Goal: Task Accomplishment & Management: Manage account settings

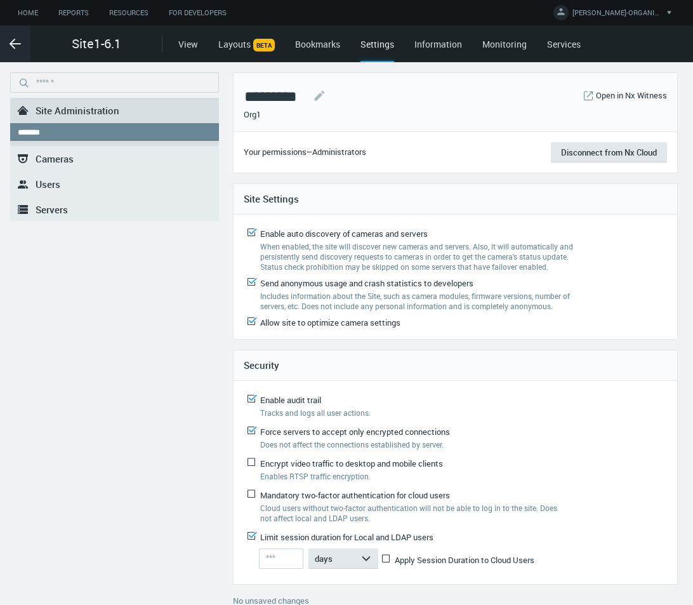
click at [82, 189] on link ".st0{fill-rule:evenodd;clip-rule:evenodd;fill:#2B383F;} Users" at bounding box center [114, 183] width 209 height 25
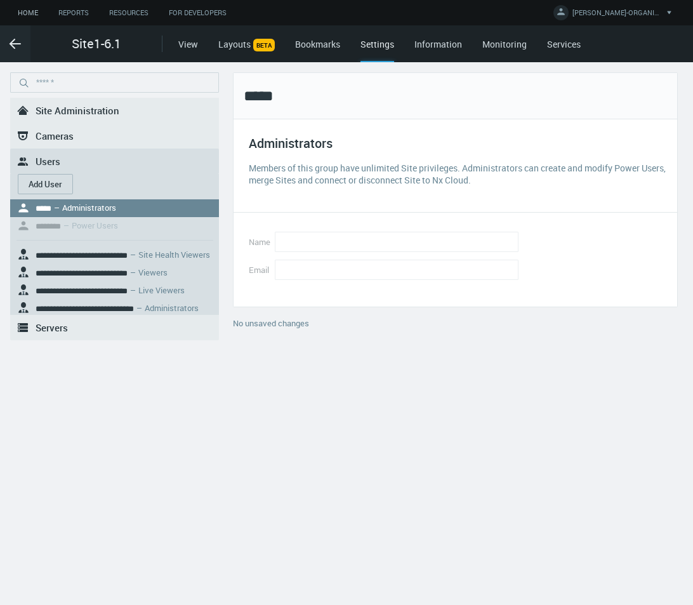
click at [34, 13] on link "Home" at bounding box center [28, 13] width 41 height 16
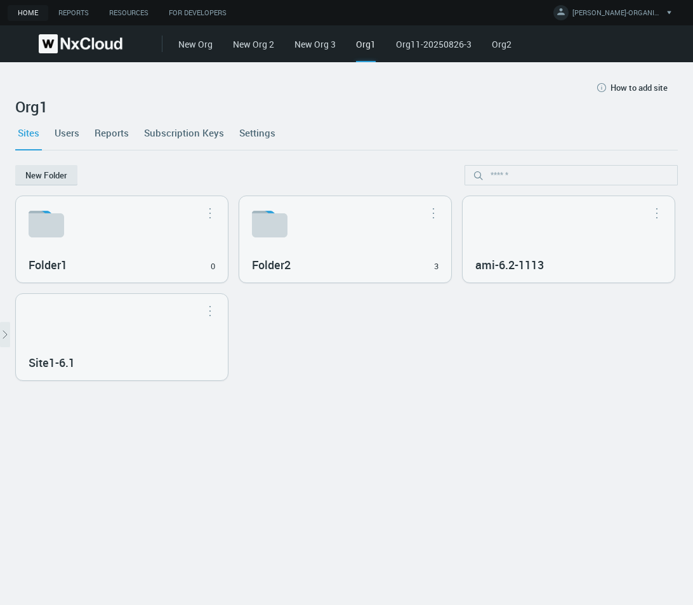
drag, startPoint x: 72, startPoint y: 133, endPoint x: 72, endPoint y: 144, distance: 11.4
click at [71, 133] on link "Users" at bounding box center [67, 133] width 30 height 34
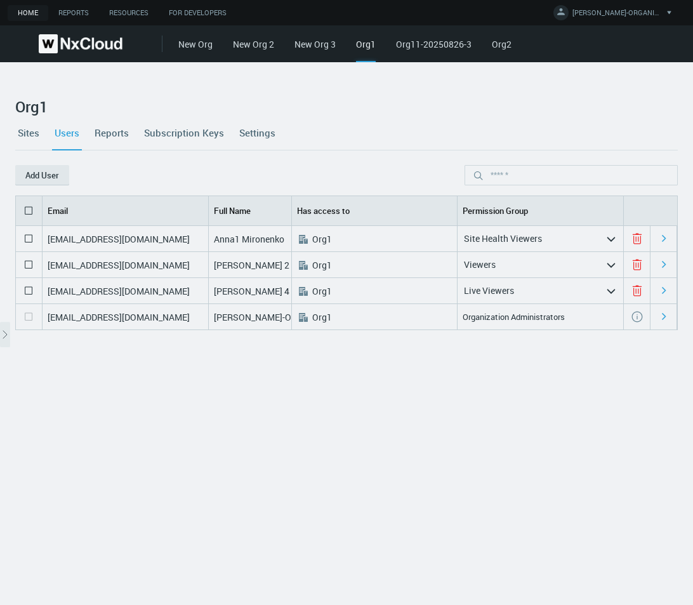
click at [27, 206] on icon at bounding box center [28, 210] width 15 height 15
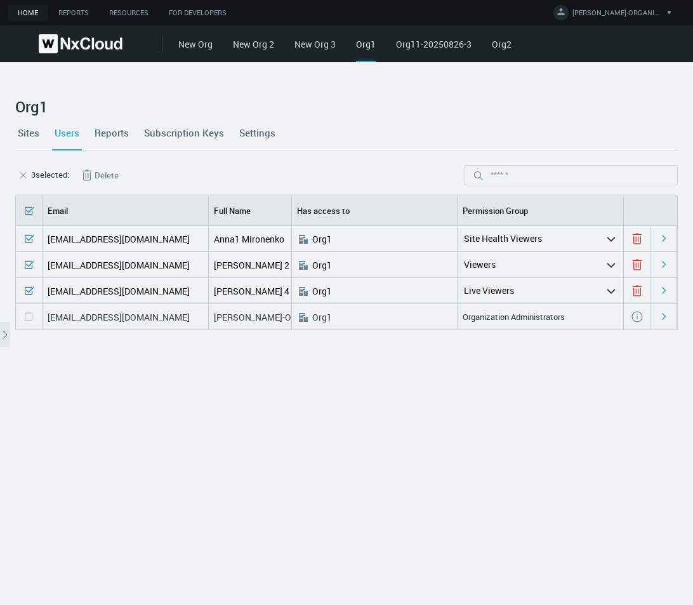
click at [105, 175] on button "Delete" at bounding box center [99, 175] width 60 height 20
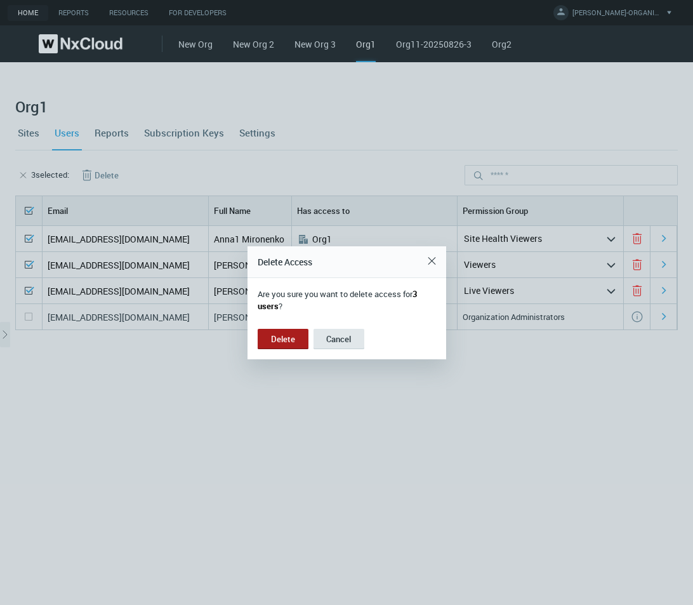
click at [280, 341] on button "Delete" at bounding box center [283, 339] width 51 height 20
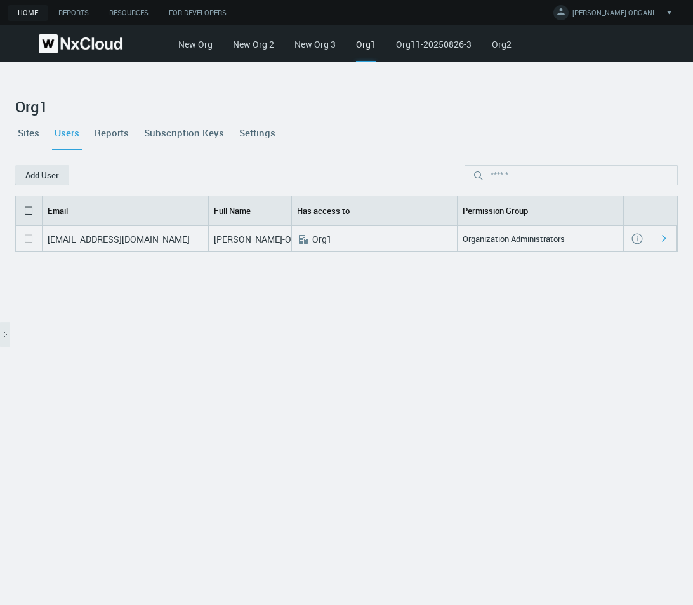
click at [24, 128] on link "Sites" at bounding box center [28, 133] width 27 height 34
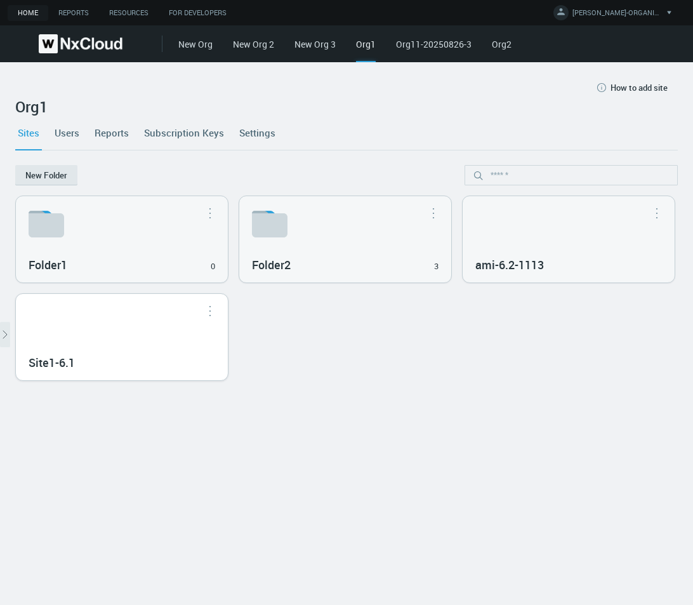
click at [228, 345] on div "Site1-6.1" at bounding box center [122, 337] width 212 height 86
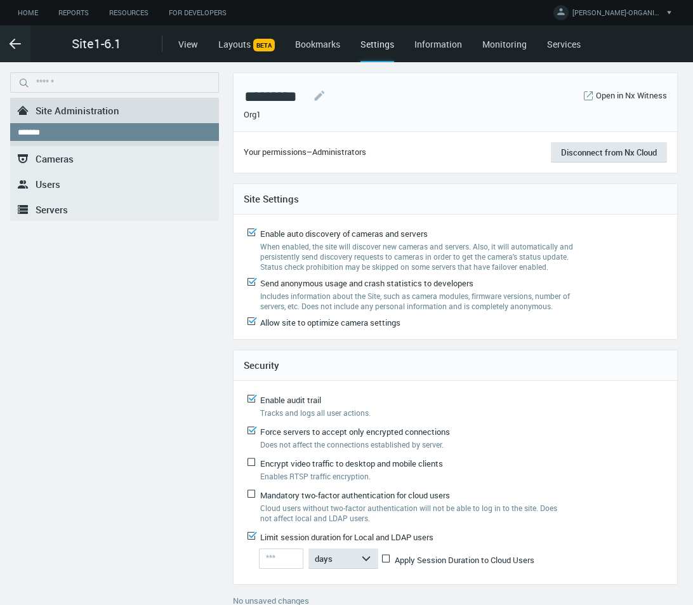
click at [39, 178] on span "Users" at bounding box center [48, 184] width 25 height 13
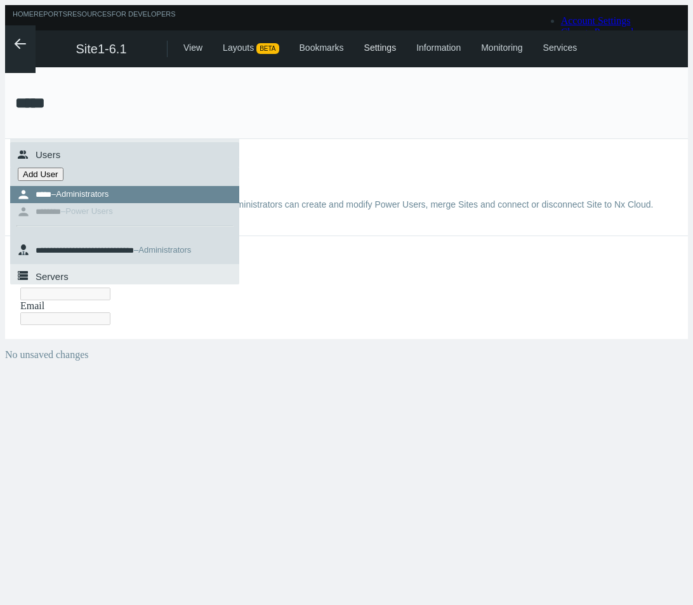
click at [57, 178] on button "Add User" at bounding box center [41, 174] width 46 height 13
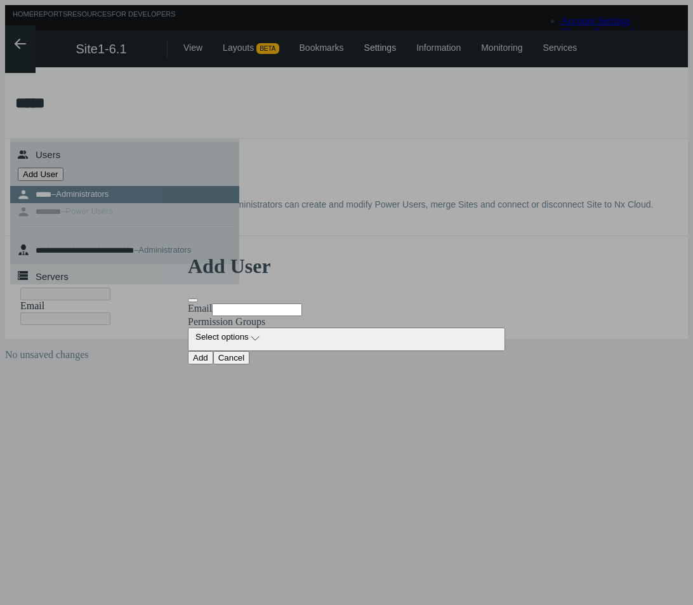
click at [298, 304] on input "Email" at bounding box center [257, 310] width 90 height 13
click at [272, 304] on input "**********" at bounding box center [257, 310] width 90 height 13
type input "**********"
click at [277, 333] on button "Select options arrow_expand" at bounding box center [347, 339] width 318 height 23
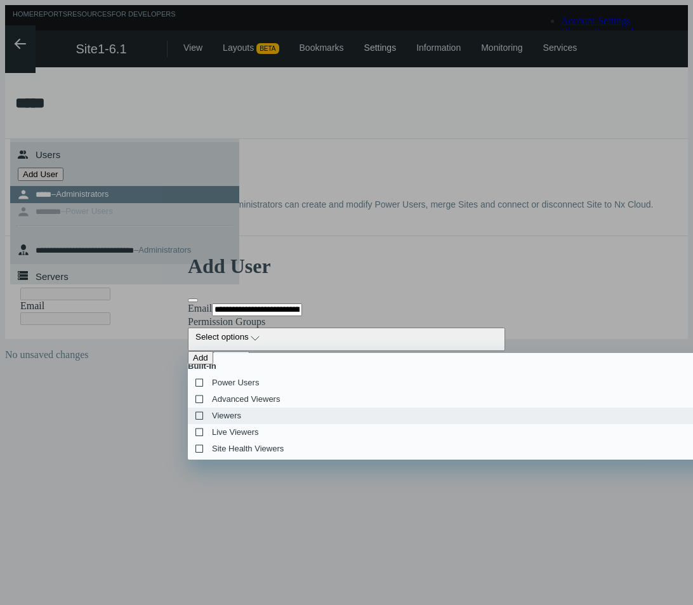
click at [250, 408] on label "Viewers" at bounding box center [547, 415] width 718 height 15
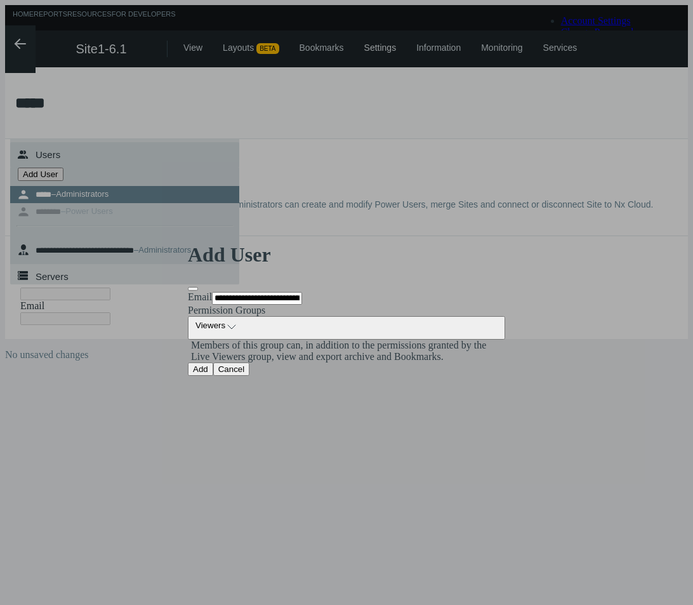
click at [208, 374] on div "Add" at bounding box center [200, 369] width 15 height 10
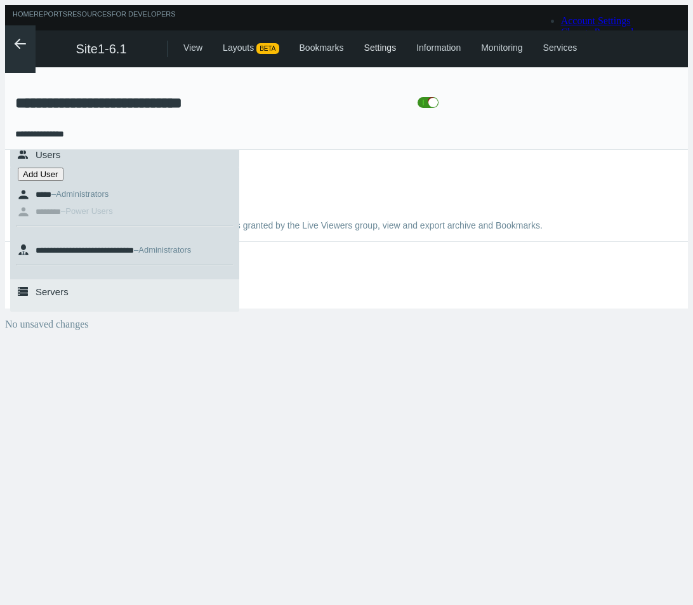
click at [13, 44] on icon ".arrow {fill-rule:evenodd;clip-rule:evenodd;fill:none;stroke:var(--btn-arrow-co…" at bounding box center [20, 43] width 15 height 15
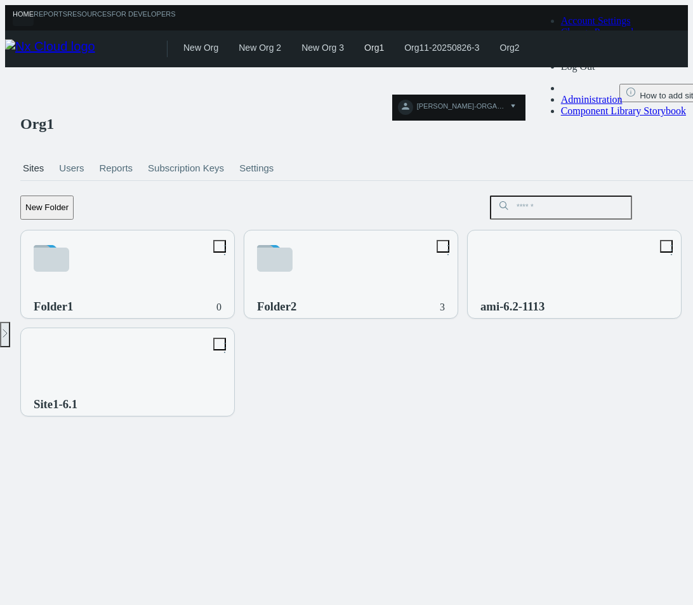
click at [74, 146] on link "Users" at bounding box center [72, 168] width 30 height 44
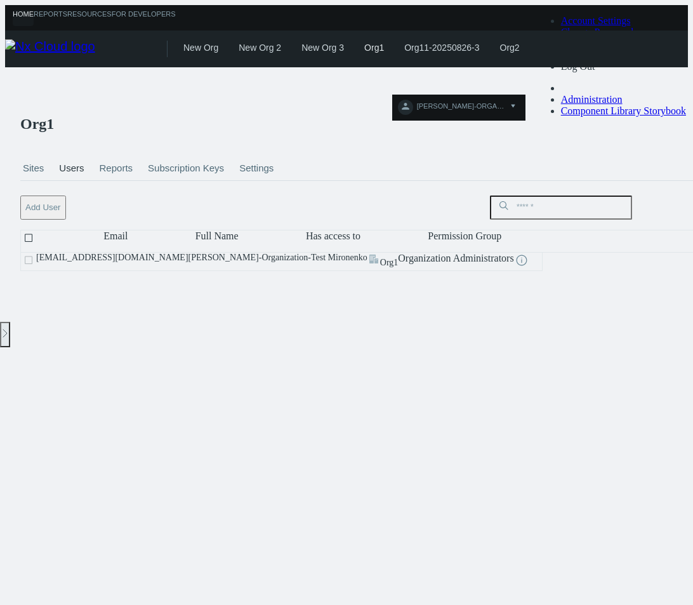
click at [46, 196] on button "Add User" at bounding box center [43, 208] width 46 height 24
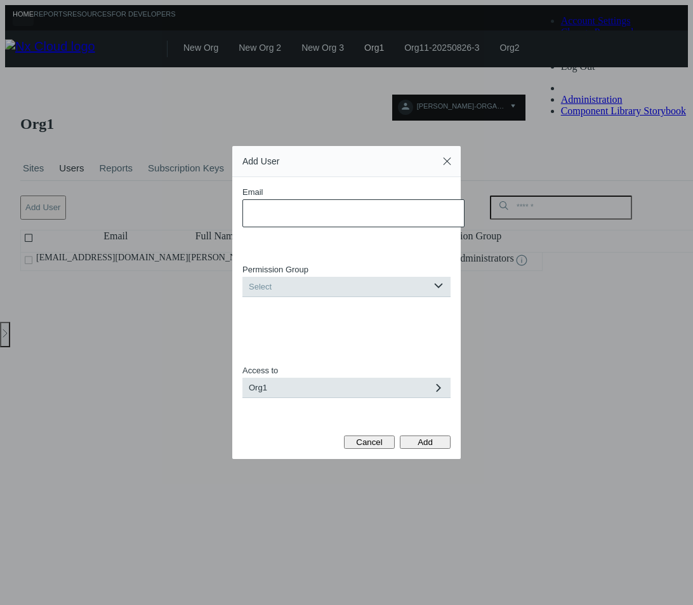
click at [311, 210] on input "Email" at bounding box center [354, 213] width 222 height 28
type input "**********"
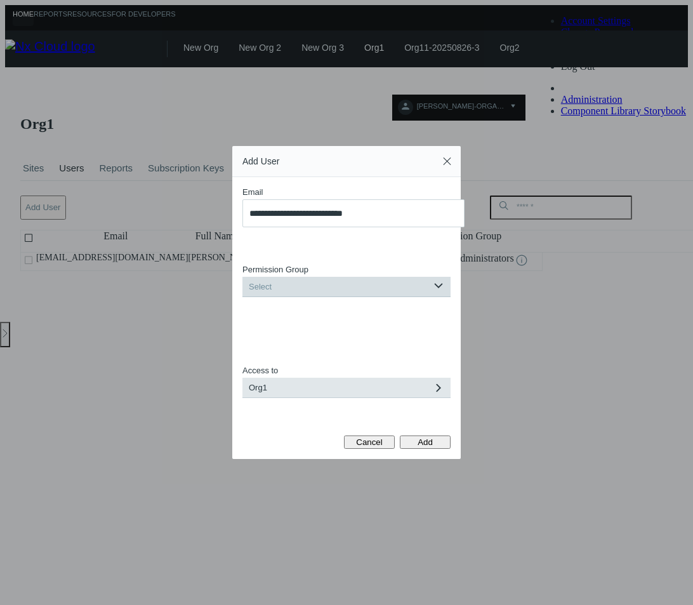
click at [340, 284] on div "Select" at bounding box center [338, 287] width 191 height 20
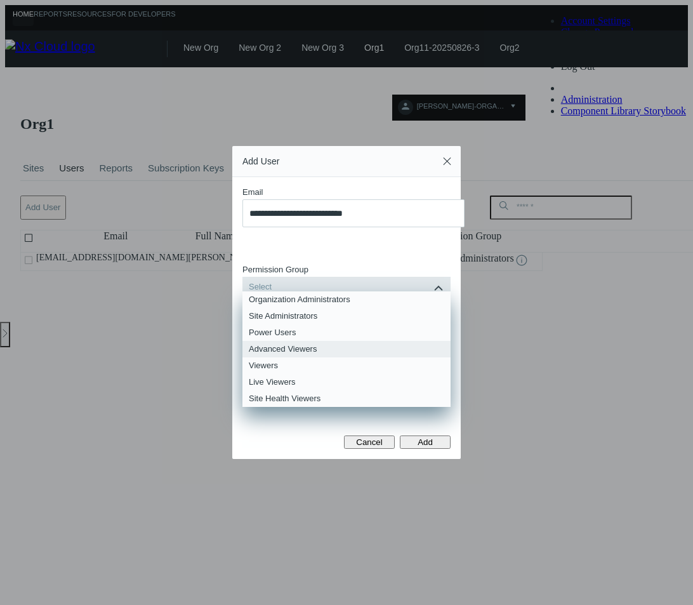
click at [315, 347] on div "Advanced Viewers" at bounding box center [347, 349] width 196 height 17
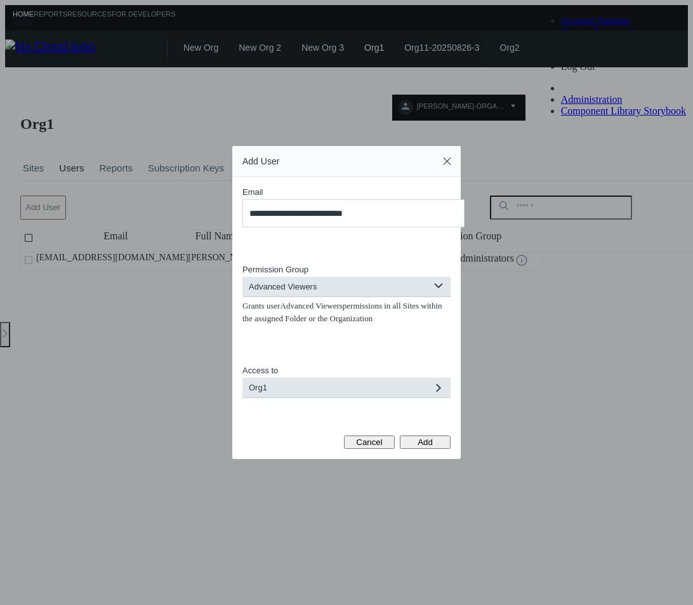
click at [436, 440] on button "Add" at bounding box center [425, 442] width 51 height 13
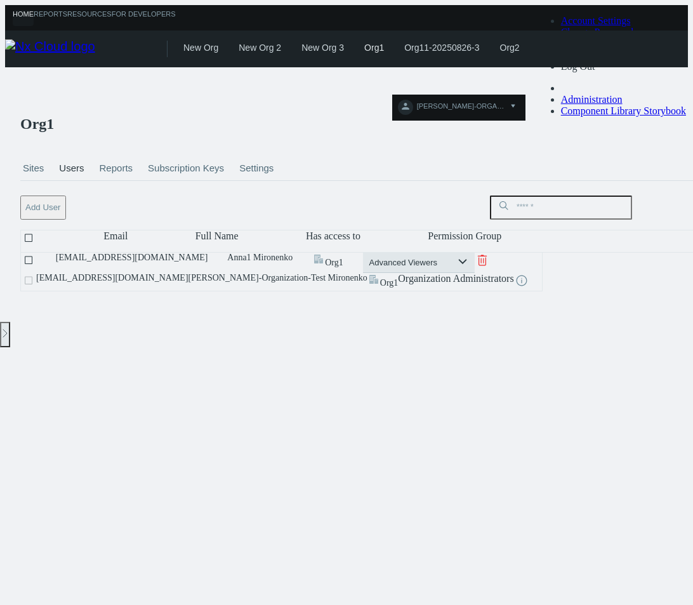
click at [23, 146] on link "Sites" at bounding box center [33, 168] width 26 height 44
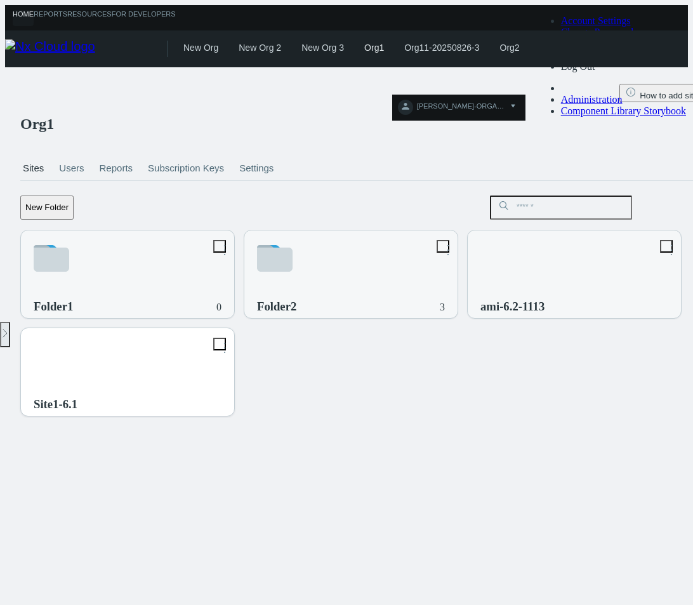
click at [234, 350] on div "Site1-6.1" at bounding box center [127, 379] width 213 height 103
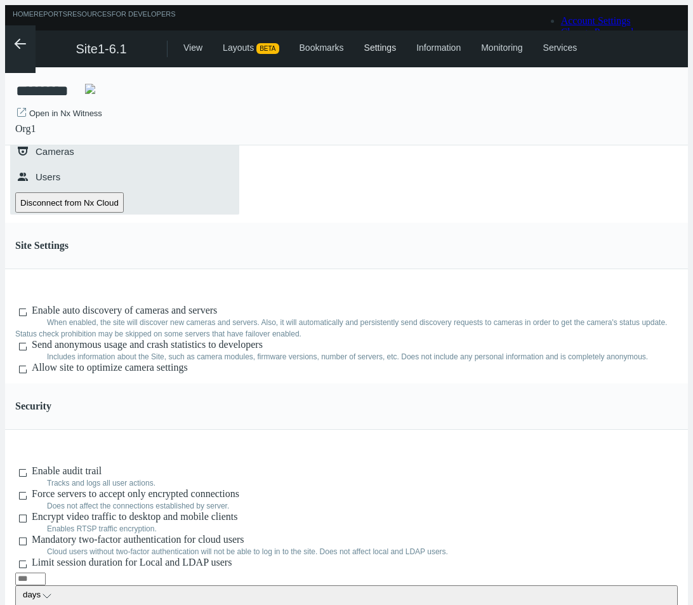
click at [109, 178] on link ".st0{fill-rule:evenodd;clip-rule:evenodd;fill:#2B383F;} Users" at bounding box center [124, 176] width 229 height 25
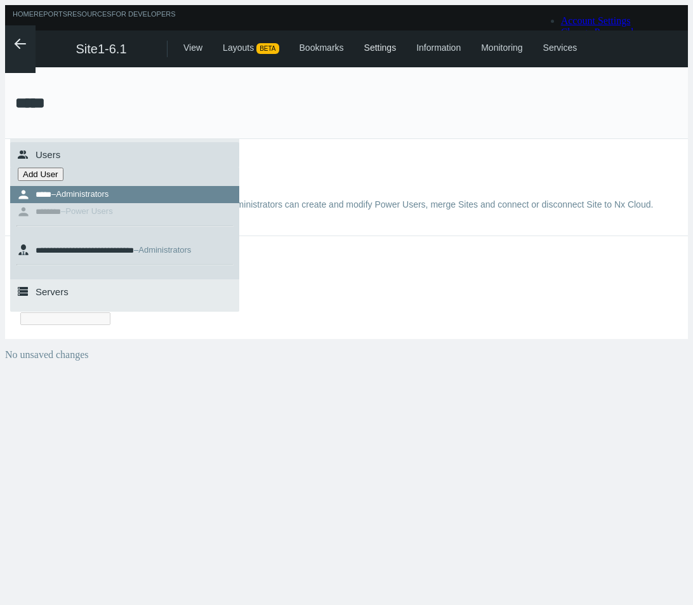
click at [128, 284] on nx-search-highlight "**********" at bounding box center [82, 288] width 92 height 8
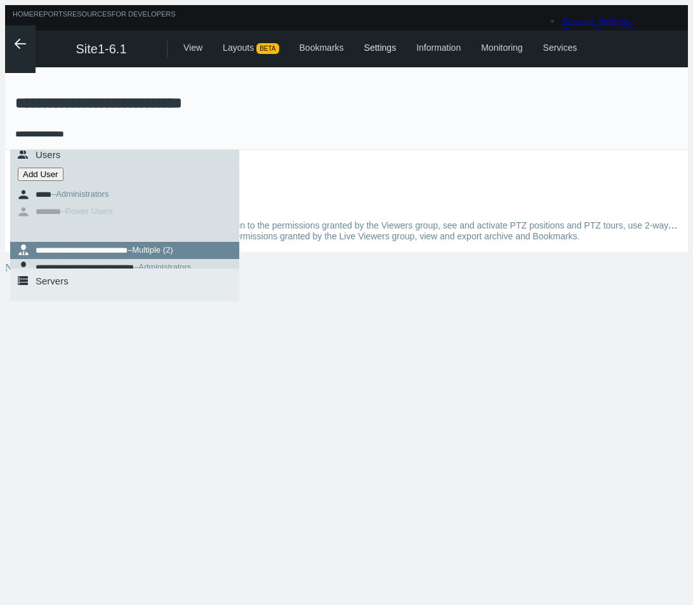
click at [52, 181] on button "Add User" at bounding box center [41, 174] width 46 height 13
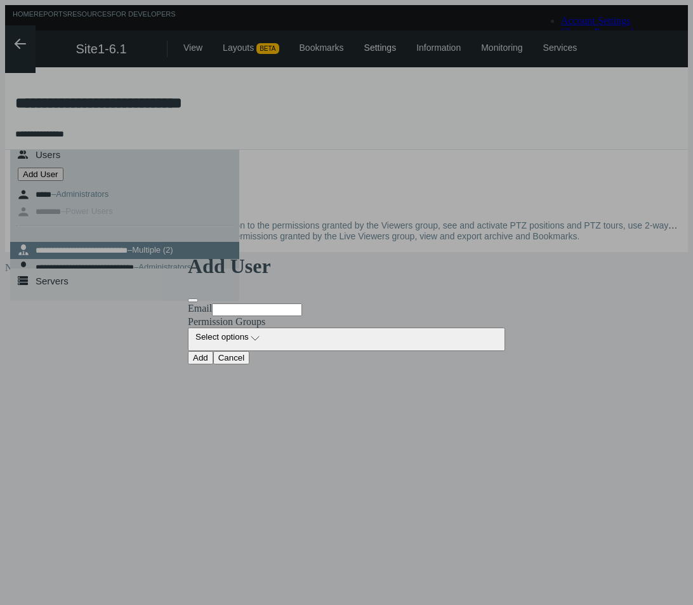
click at [274, 304] on input "Email" at bounding box center [257, 310] width 90 height 13
click at [271, 304] on input "**********" at bounding box center [257, 310] width 90 height 13
type input "**********"
click at [245, 323] on div "Permission Groups Select options arrow_expand Built-In Power Users Advanced Vie…" at bounding box center [347, 333] width 318 height 35
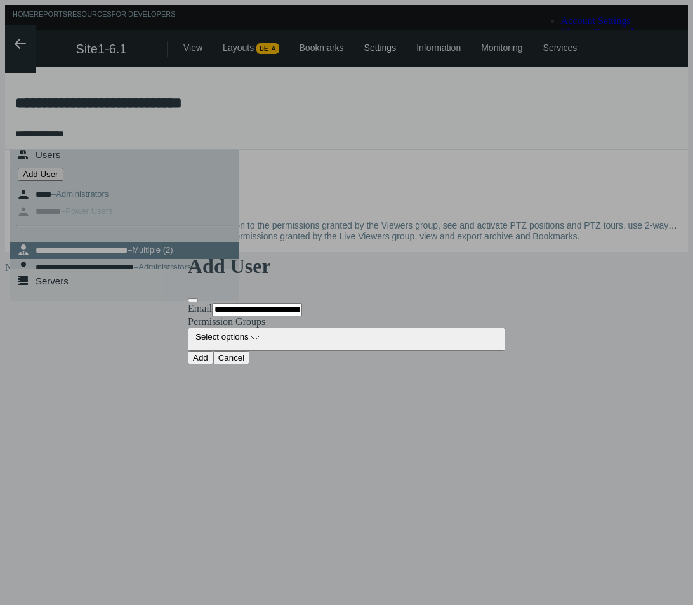
click at [243, 333] on span "Select options" at bounding box center [222, 339] width 53 height 15
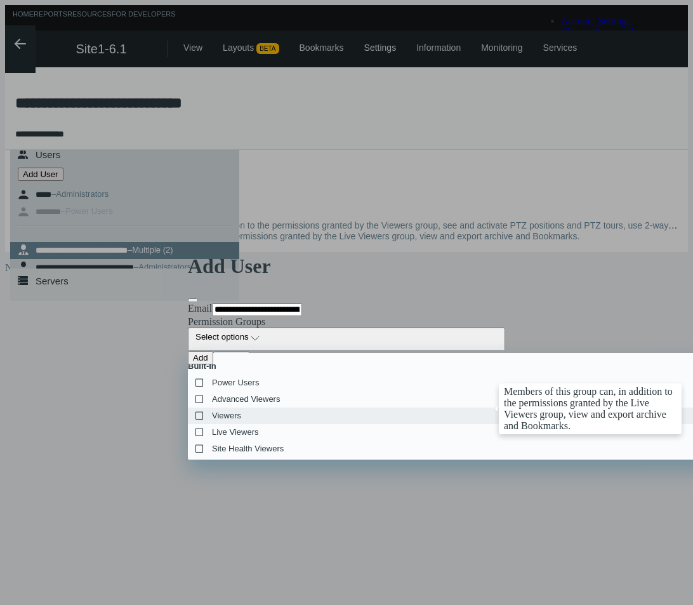
click at [221, 410] on label "Viewers" at bounding box center [547, 415] width 718 height 15
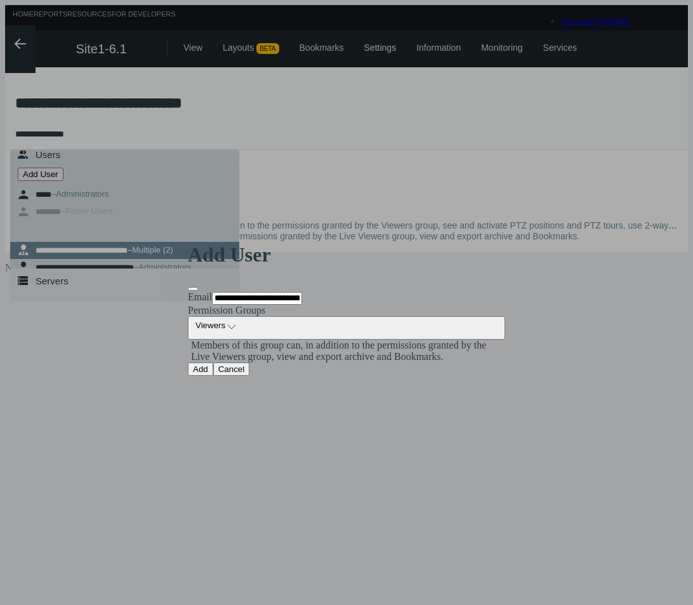
click at [206, 376] on button "Add" at bounding box center [200, 369] width 25 height 13
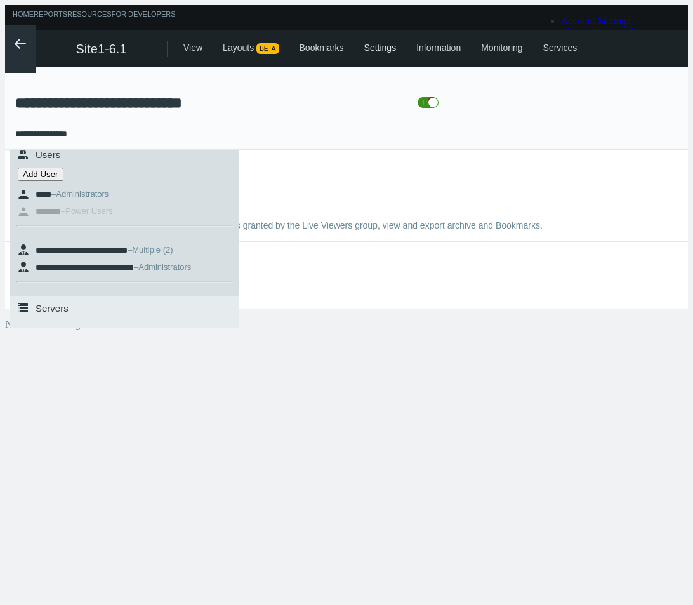
click at [23, 50] on div ".arrow {fill-rule:evenodd;clip-rule:evenodd;fill:none;stroke:var(--btn-arrow-co…" at bounding box center [20, 49] width 30 height 48
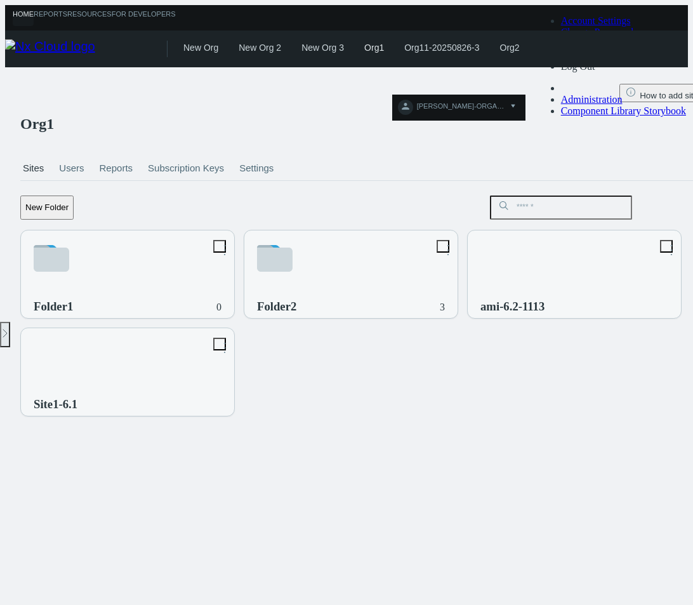
click at [71, 146] on link "Users" at bounding box center [72, 168] width 30 height 44
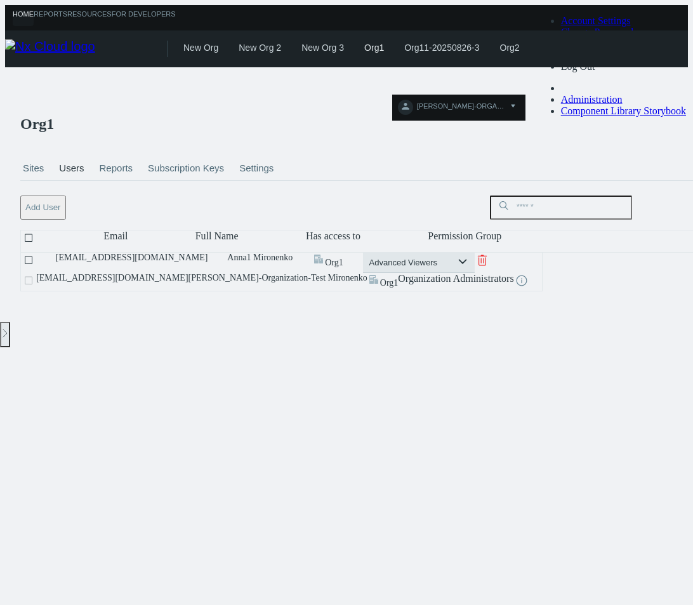
click at [53, 196] on button "Add User" at bounding box center [43, 208] width 46 height 24
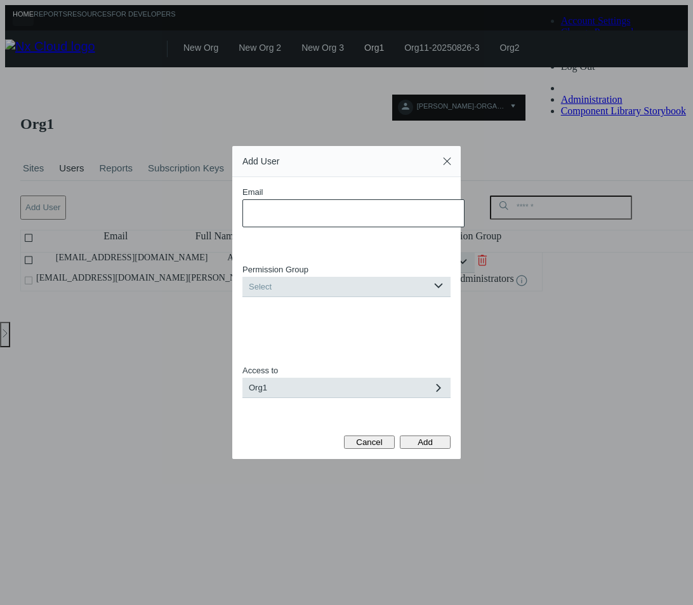
click at [338, 210] on input "Email" at bounding box center [354, 213] width 222 height 28
type input "**********"
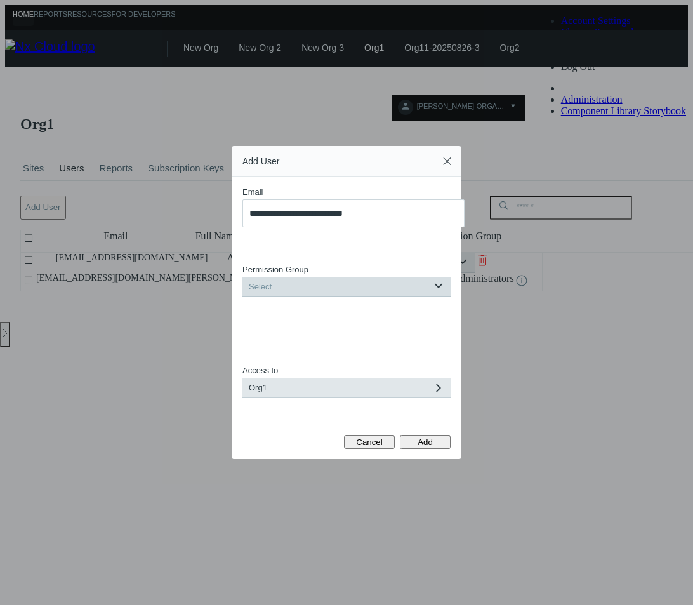
click at [333, 277] on div "Select" at bounding box center [338, 287] width 191 height 20
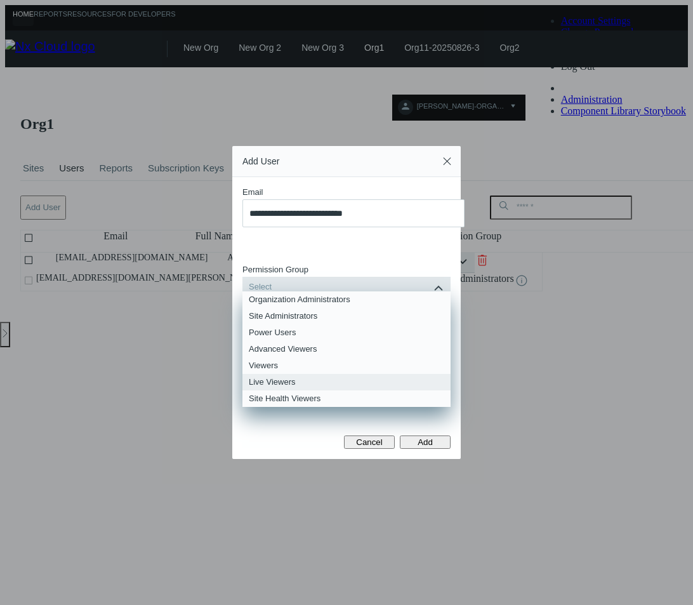
click at [307, 379] on div "Live Viewers" at bounding box center [347, 382] width 196 height 17
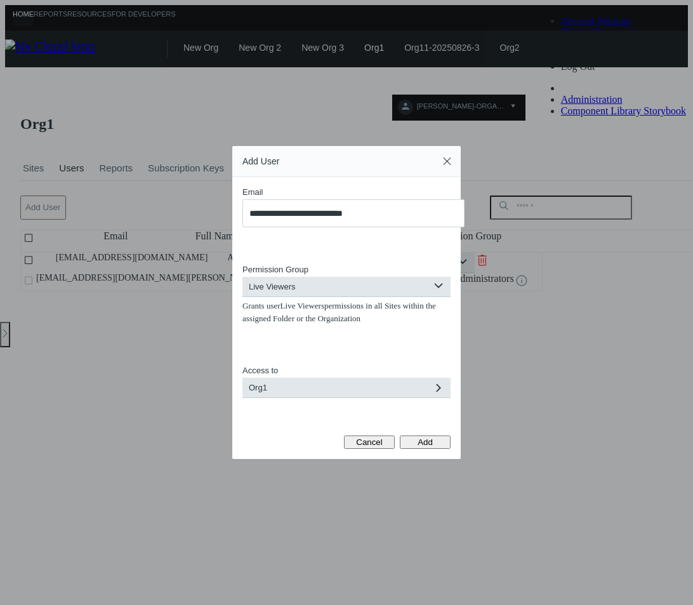
click at [422, 447] on span "Add" at bounding box center [425, 443] width 15 height 10
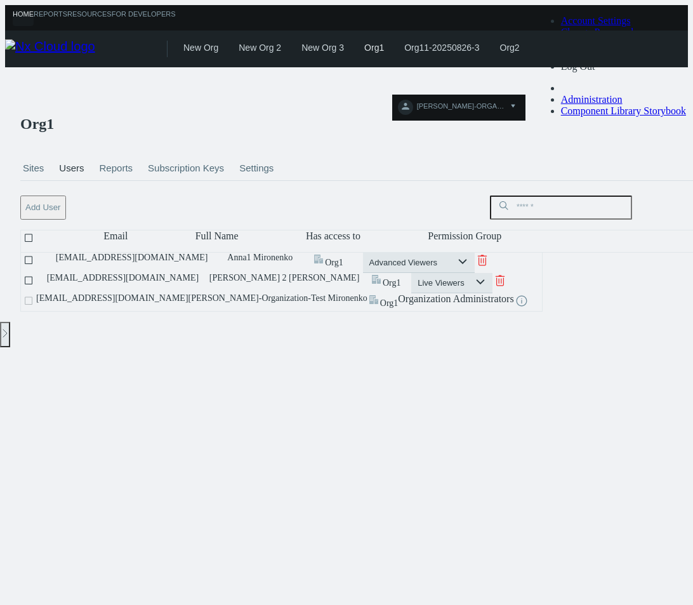
click at [36, 146] on link "Sites" at bounding box center [33, 168] width 26 height 44
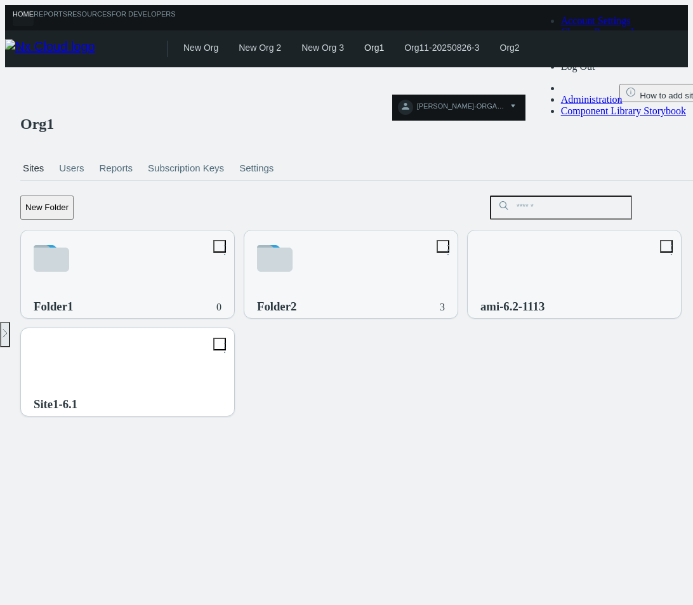
click at [203, 398] on h3 "Site1-6.1" at bounding box center [118, 405] width 169 height 14
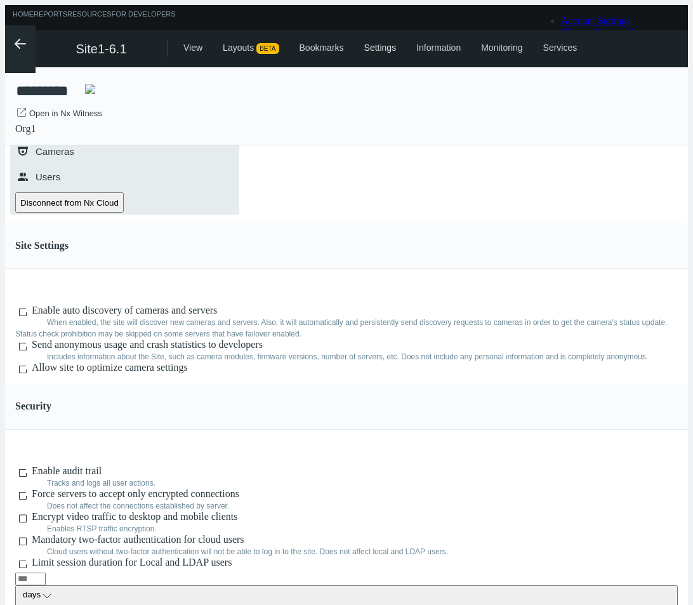
click at [147, 182] on link ".st0{fill-rule:evenodd;clip-rule:evenodd;fill:#2B383F;} Users" at bounding box center [124, 176] width 229 height 25
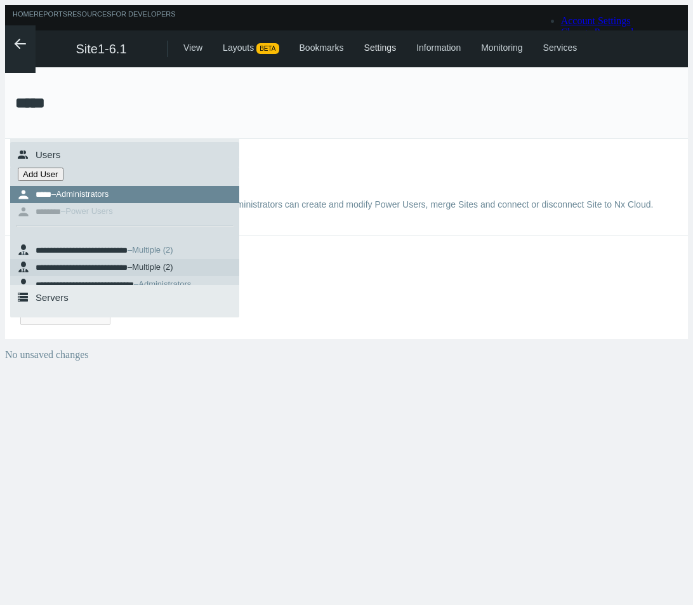
click at [82, 272] on nx-search-highlight "**********" at bounding box center [82, 268] width 92 height 8
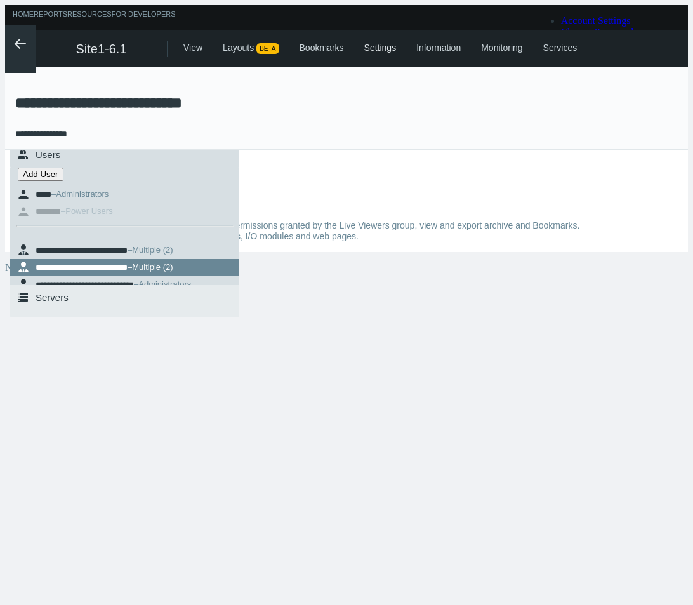
click at [13, 40] on icon ".arrow {fill-rule:evenodd;clip-rule:evenodd;fill:none;stroke:var(--btn-arrow-co…" at bounding box center [20, 43] width 15 height 15
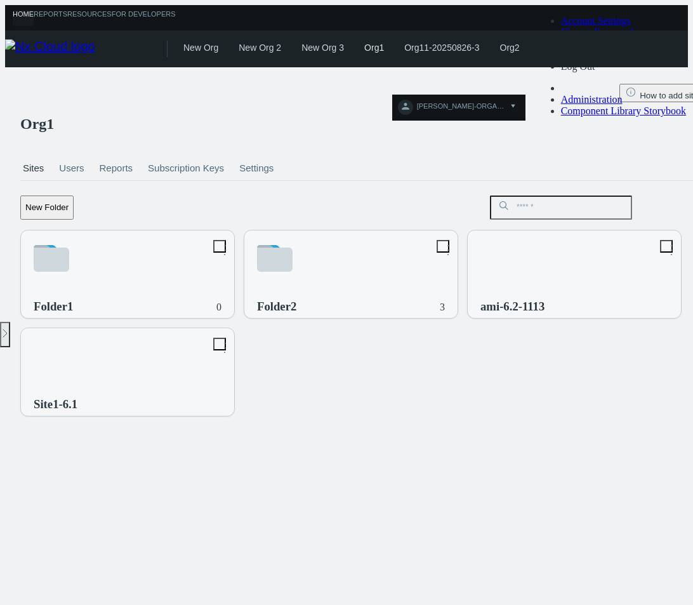
click at [70, 146] on link "Users" at bounding box center [72, 168] width 30 height 44
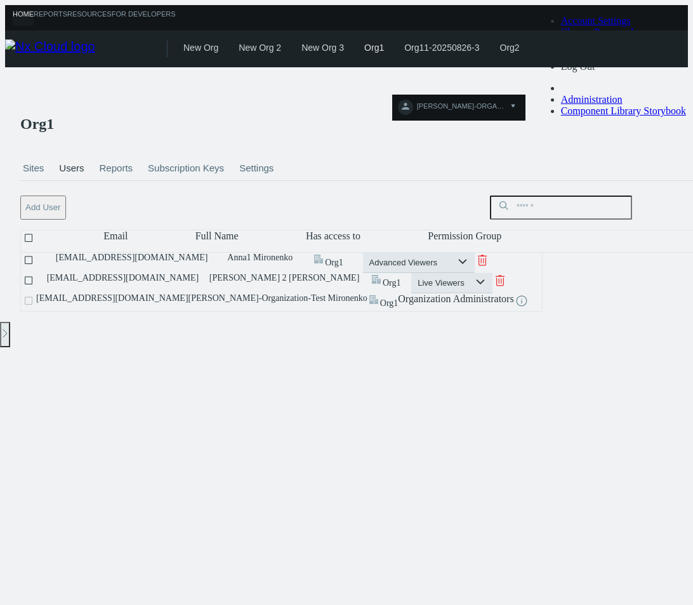
click at [31, 231] on icon at bounding box center [28, 238] width 15 height 15
click at [101, 197] on button "Delete" at bounding box center [104, 207] width 50 height 21
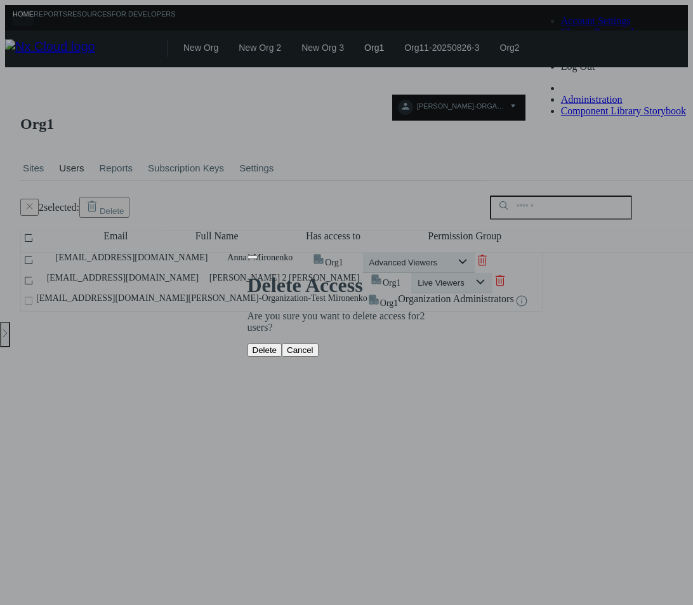
click at [283, 344] on button "Delete" at bounding box center [265, 350] width 35 height 13
